Goal: Transaction & Acquisition: Purchase product/service

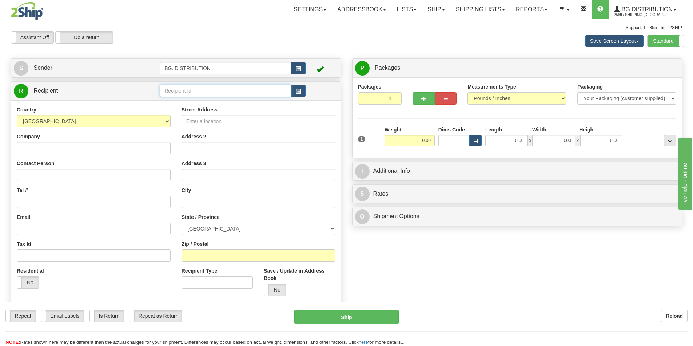
click at [184, 91] on input "text" at bounding box center [226, 91] width 132 height 12
type input "60853"
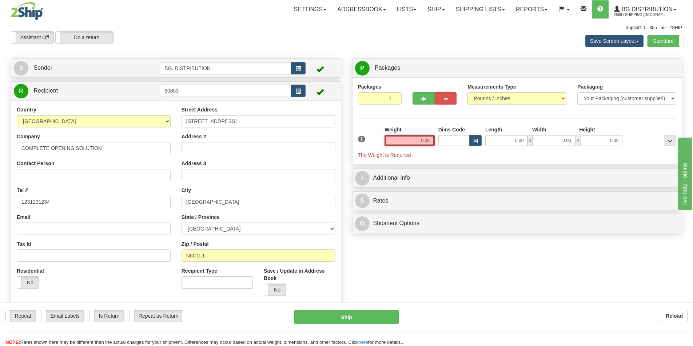
drag, startPoint x: 414, startPoint y: 137, endPoint x: 446, endPoint y: 136, distance: 31.7
click at [449, 133] on div "1 Weight 0.00 Dims Code 0.00" at bounding box center [517, 142] width 322 height 33
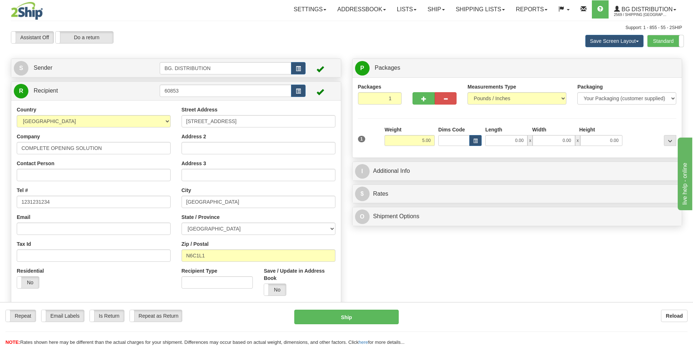
drag, startPoint x: 423, startPoint y: 135, endPoint x: 432, endPoint y: 136, distance: 9.2
click at [432, 136] on div "Weight 5.00" at bounding box center [409, 136] width 50 height 20
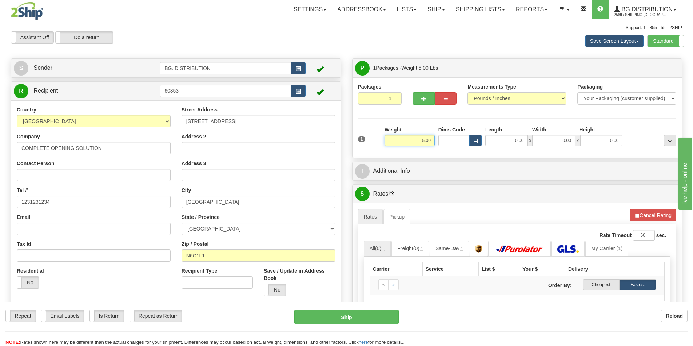
click at [424, 142] on input "5.00" at bounding box center [409, 140] width 50 height 11
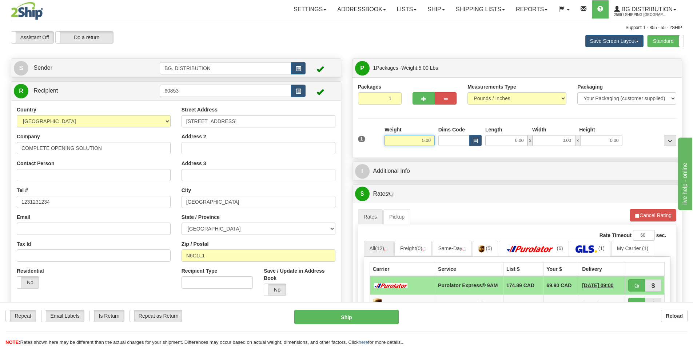
drag, startPoint x: 408, startPoint y: 141, endPoint x: 456, endPoint y: 137, distance: 47.8
click at [445, 139] on div "1 Weight 5.00 Dims Code 0.00" at bounding box center [517, 139] width 322 height 26
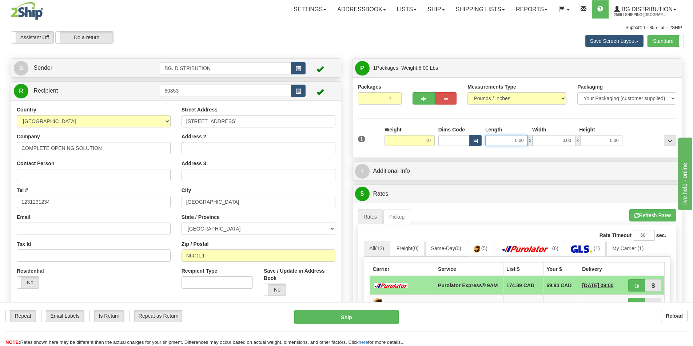
type input "10.00"
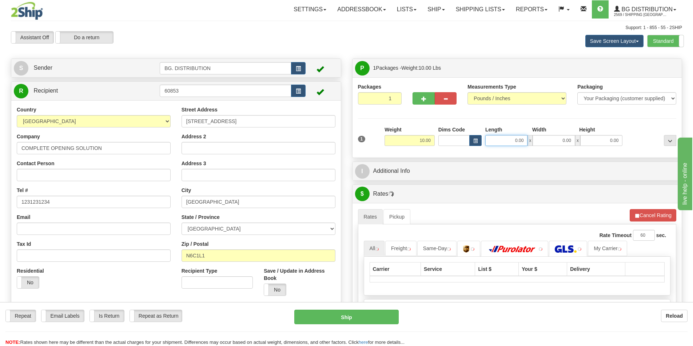
click at [509, 141] on input "0.00" at bounding box center [506, 140] width 42 height 11
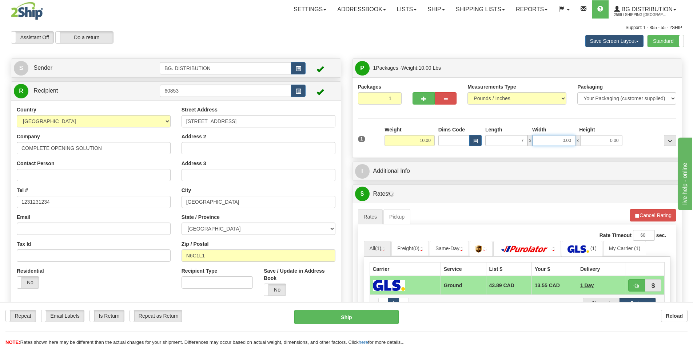
type input "7.00"
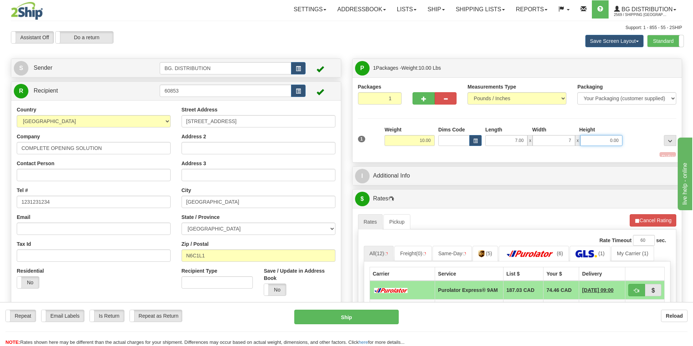
type input "7.00"
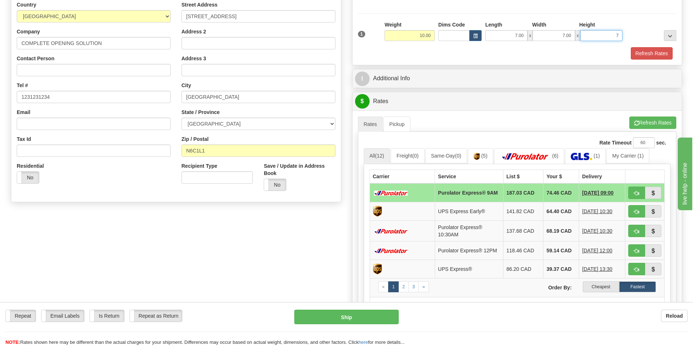
scroll to position [109, 0]
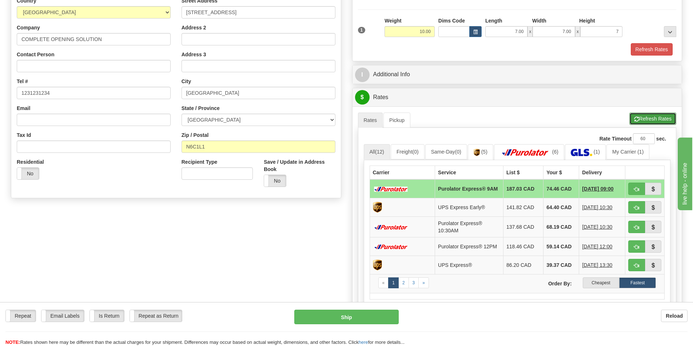
type input "7.00"
click at [646, 116] on button "Refresh Rates" at bounding box center [652, 119] width 47 height 12
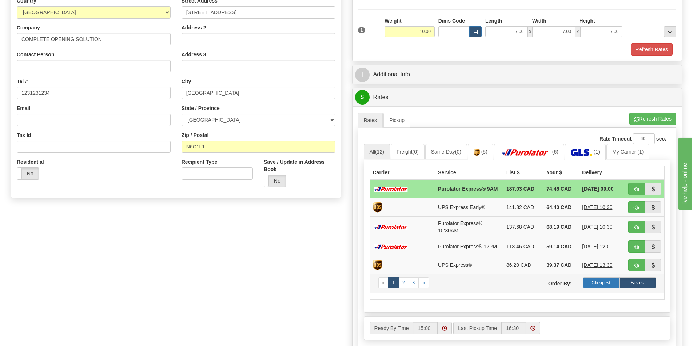
click at [602, 286] on label "Cheapest" at bounding box center [600, 283] width 37 height 11
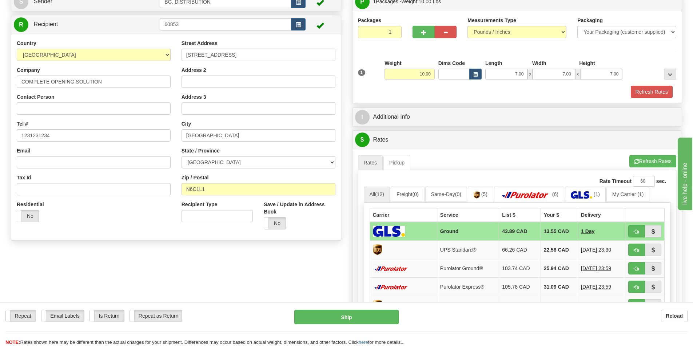
scroll to position [0, 0]
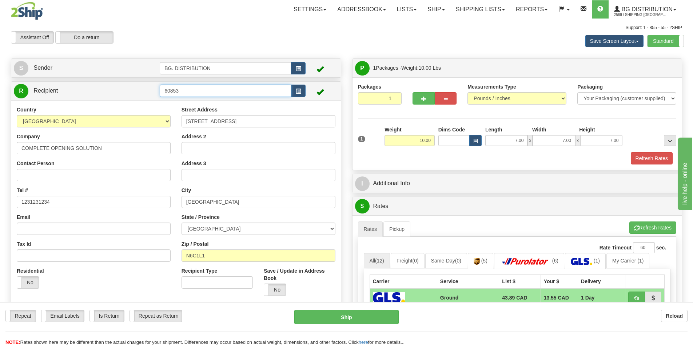
click at [183, 91] on input "60853" at bounding box center [226, 91] width 132 height 12
drag, startPoint x: 179, startPoint y: 91, endPoint x: 152, endPoint y: 94, distance: 26.4
click at [153, 94] on tr "R Recipient 6085320086" at bounding box center [176, 91] width 324 height 15
click at [196, 101] on div "20086" at bounding box center [224, 102] width 125 height 8
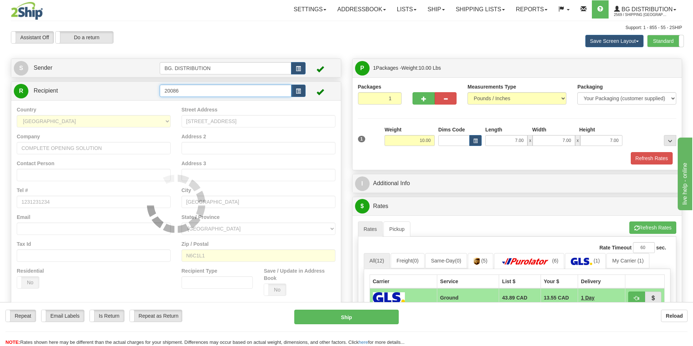
type input "20086"
